Goal: Book appointment/travel/reservation

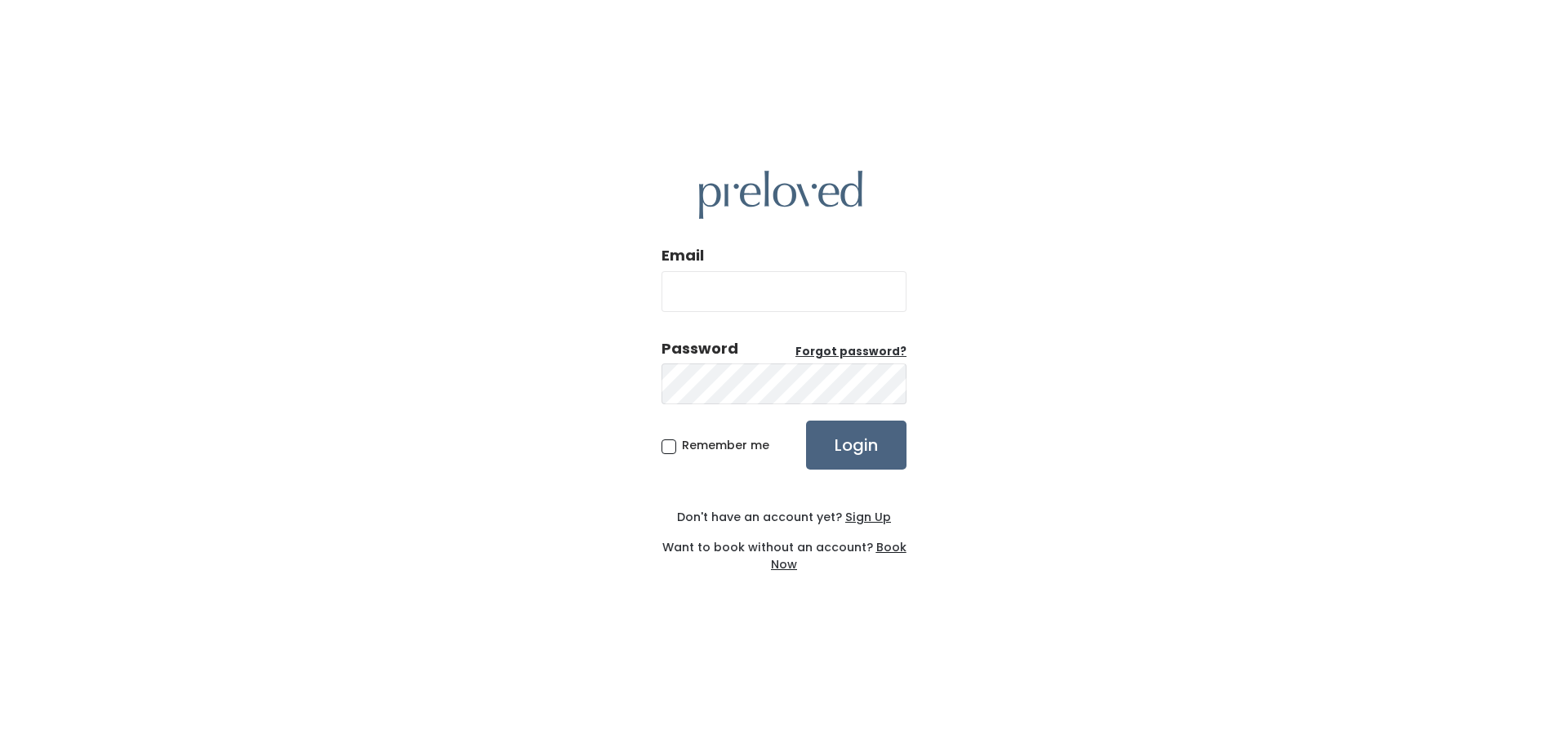
type input "[EMAIL_ADDRESS][DOMAIN_NAME]"
click at [843, 448] on input "Login" at bounding box center [856, 444] width 101 height 49
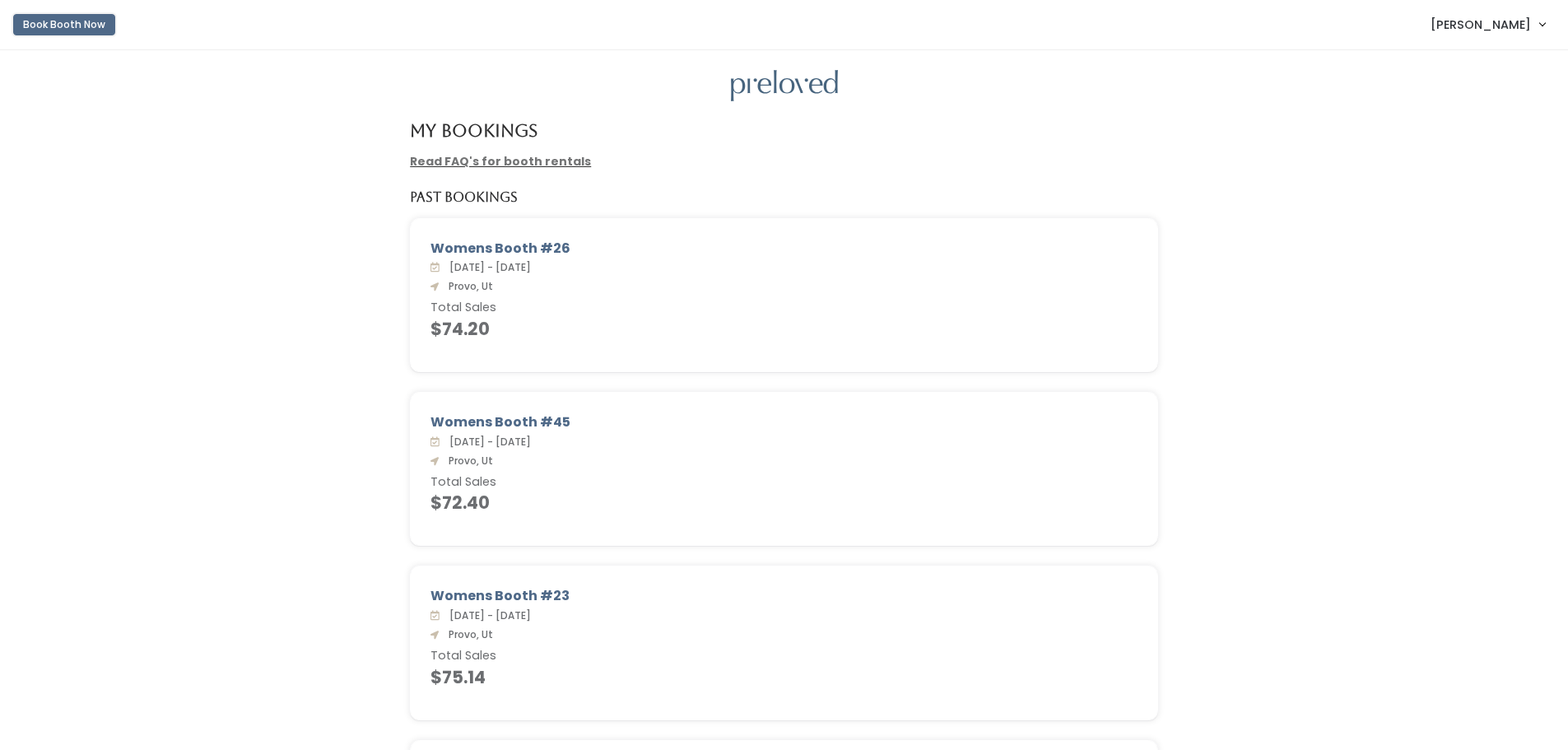
click at [75, 19] on button "Book Booth Now" at bounding box center [65, 24] width 103 height 21
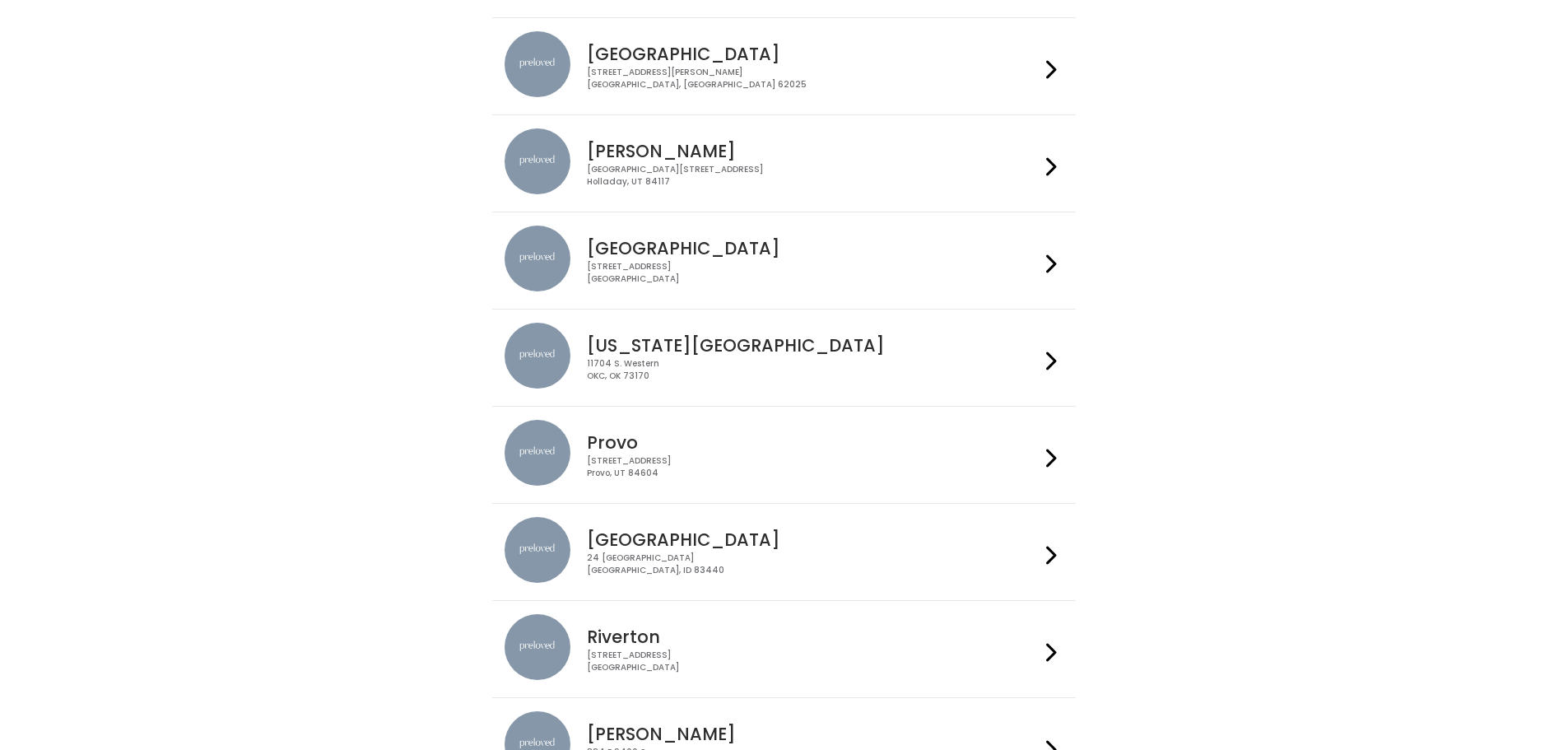
scroll to position [247, 0]
click at [644, 472] on div "230 W Cougar Blvd Provo, UT 84604" at bounding box center [814, 465] width 453 height 24
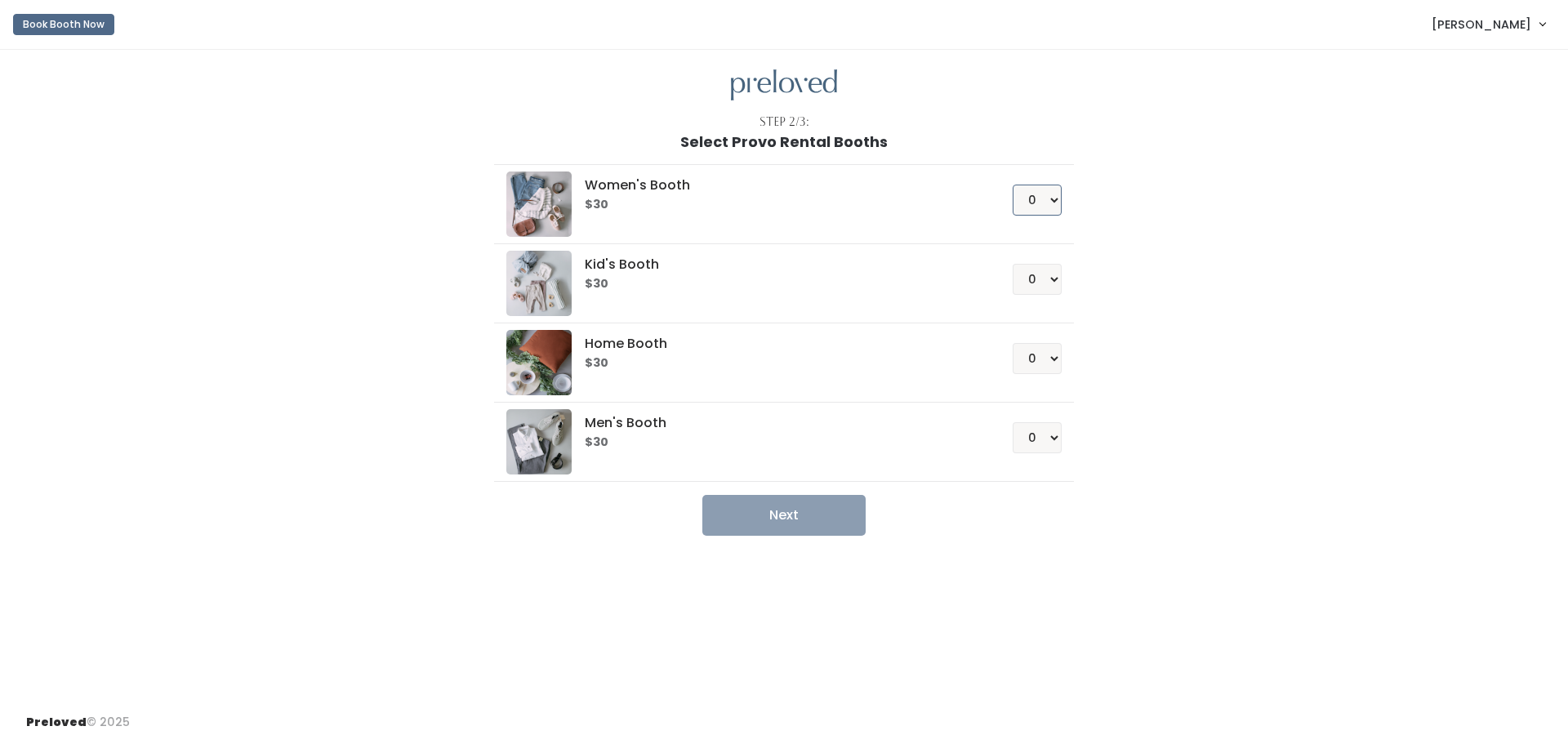
drag, startPoint x: 1024, startPoint y: 201, endPoint x: 1039, endPoint y: 211, distance: 18.0
click at [1024, 201] on select "0 1 2 3 4" at bounding box center [1036, 200] width 49 height 31
select select "1"
click at [1012, 184] on select "0 1 2 3 4" at bounding box center [1036, 200] width 49 height 31
click at [754, 509] on button "Next" at bounding box center [784, 516] width 163 height 41
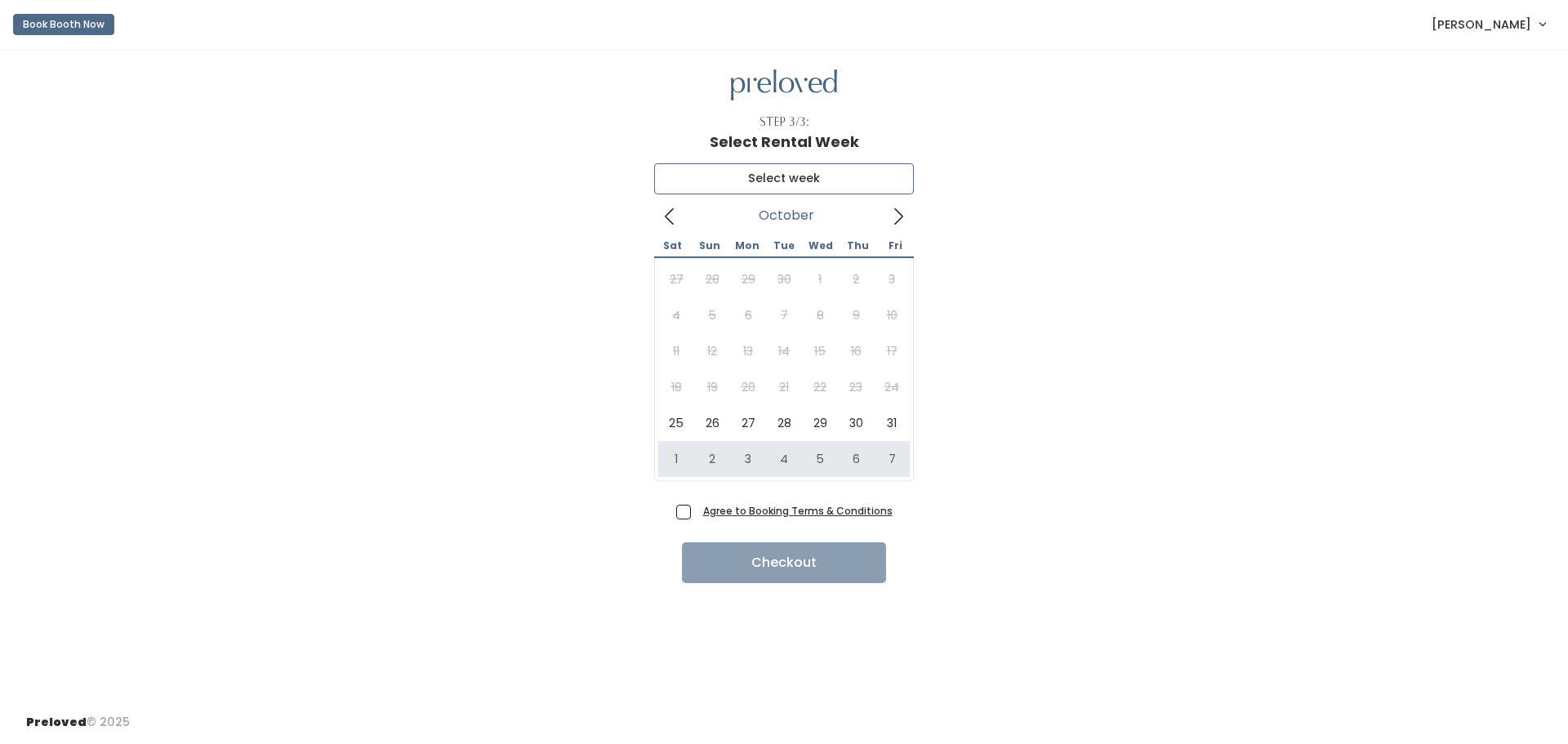
type input "[DATE] to [DATE]"
click at [898, 209] on icon at bounding box center [898, 216] width 18 height 18
